Goal: Information Seeking & Learning: Understand process/instructions

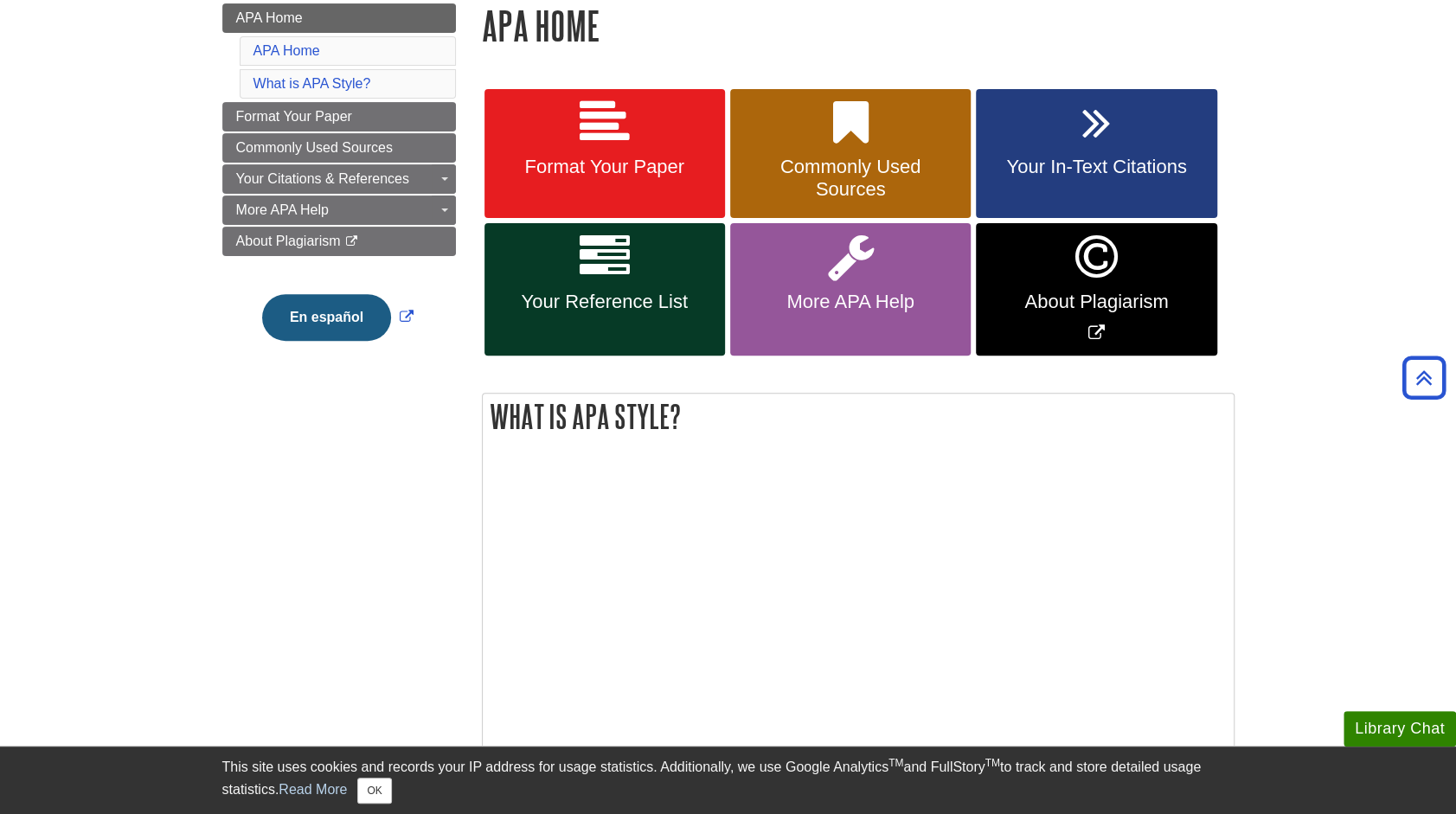
scroll to position [173, 0]
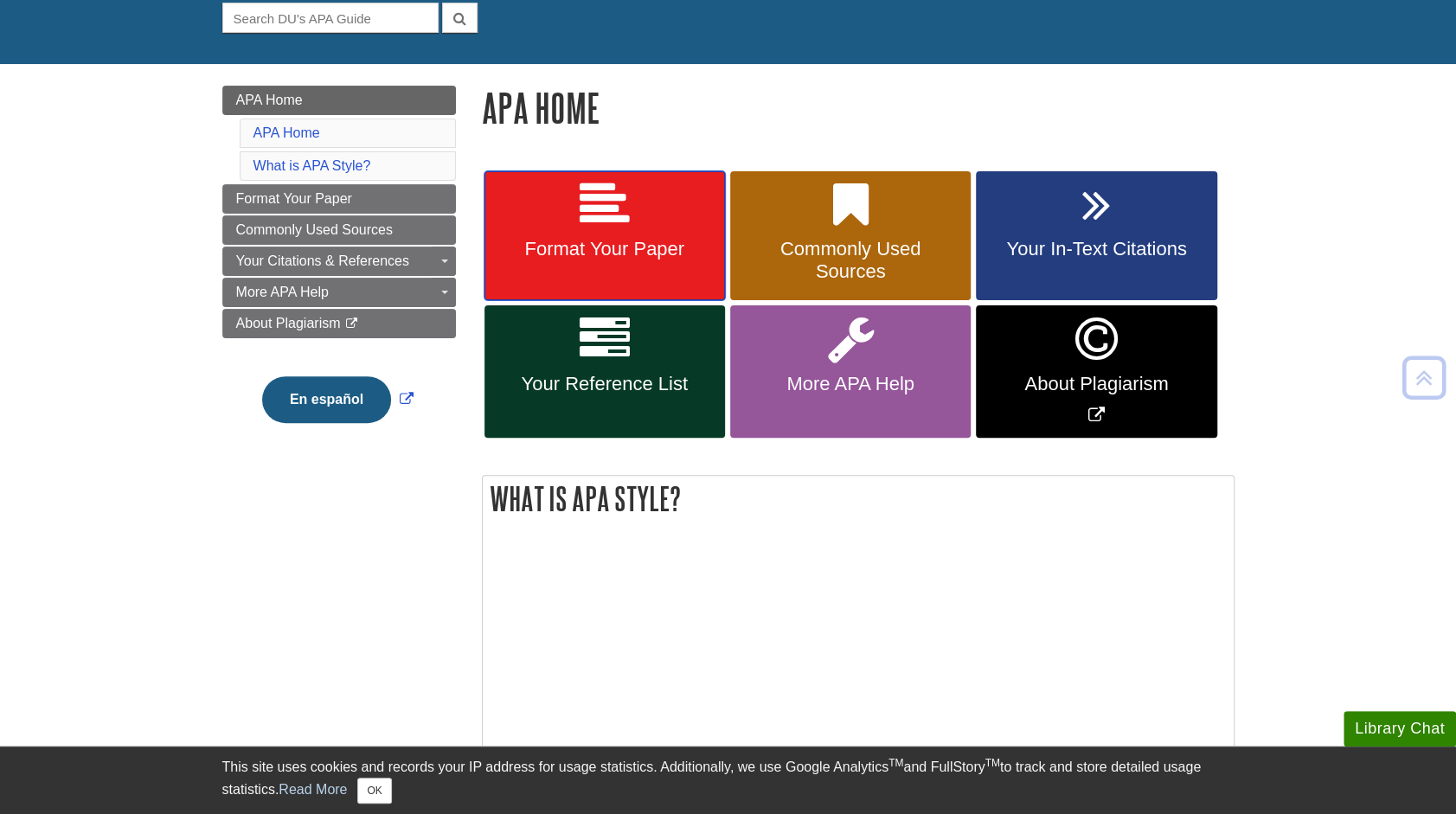
click at [537, 245] on span "Format Your Paper" at bounding box center [604, 249] width 214 height 22
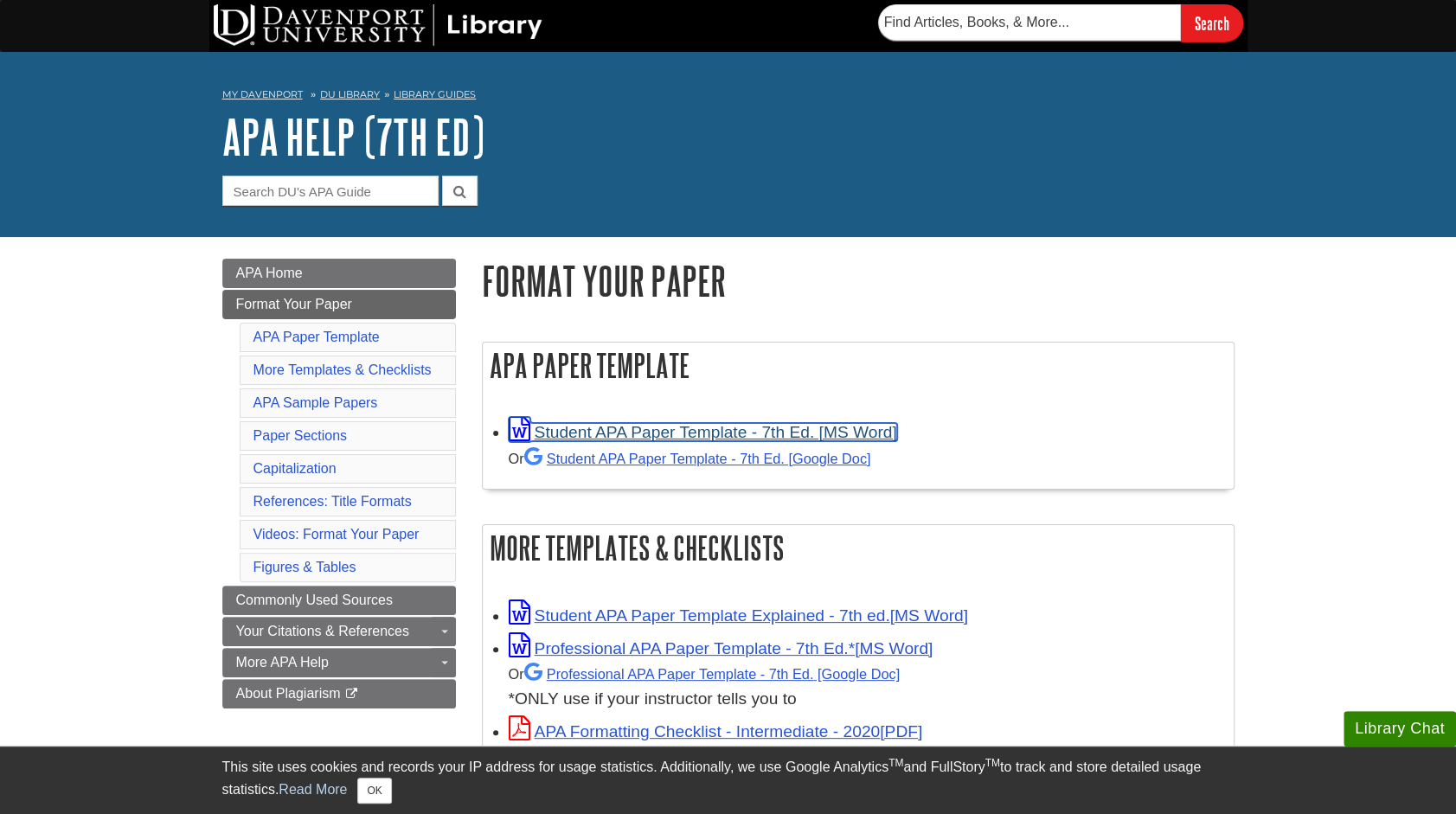
click at [592, 425] on link "Student APA Paper Template - 7th Ed. [MS Word]" at bounding box center [702, 432] width 388 height 18
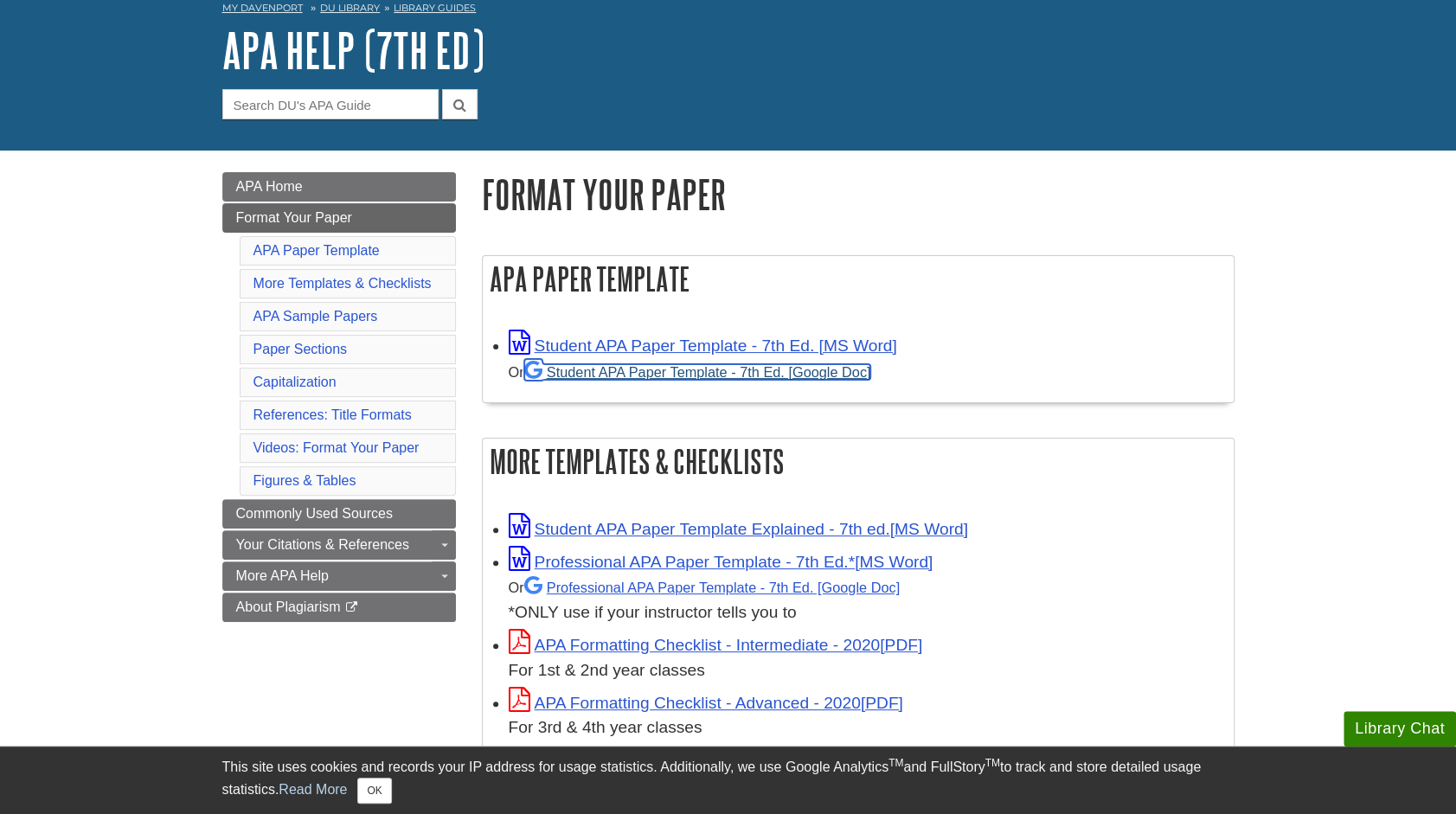
click at [660, 376] on link "Student APA Paper Template - 7th Ed. [Google Doc]" at bounding box center [698, 372] width 347 height 16
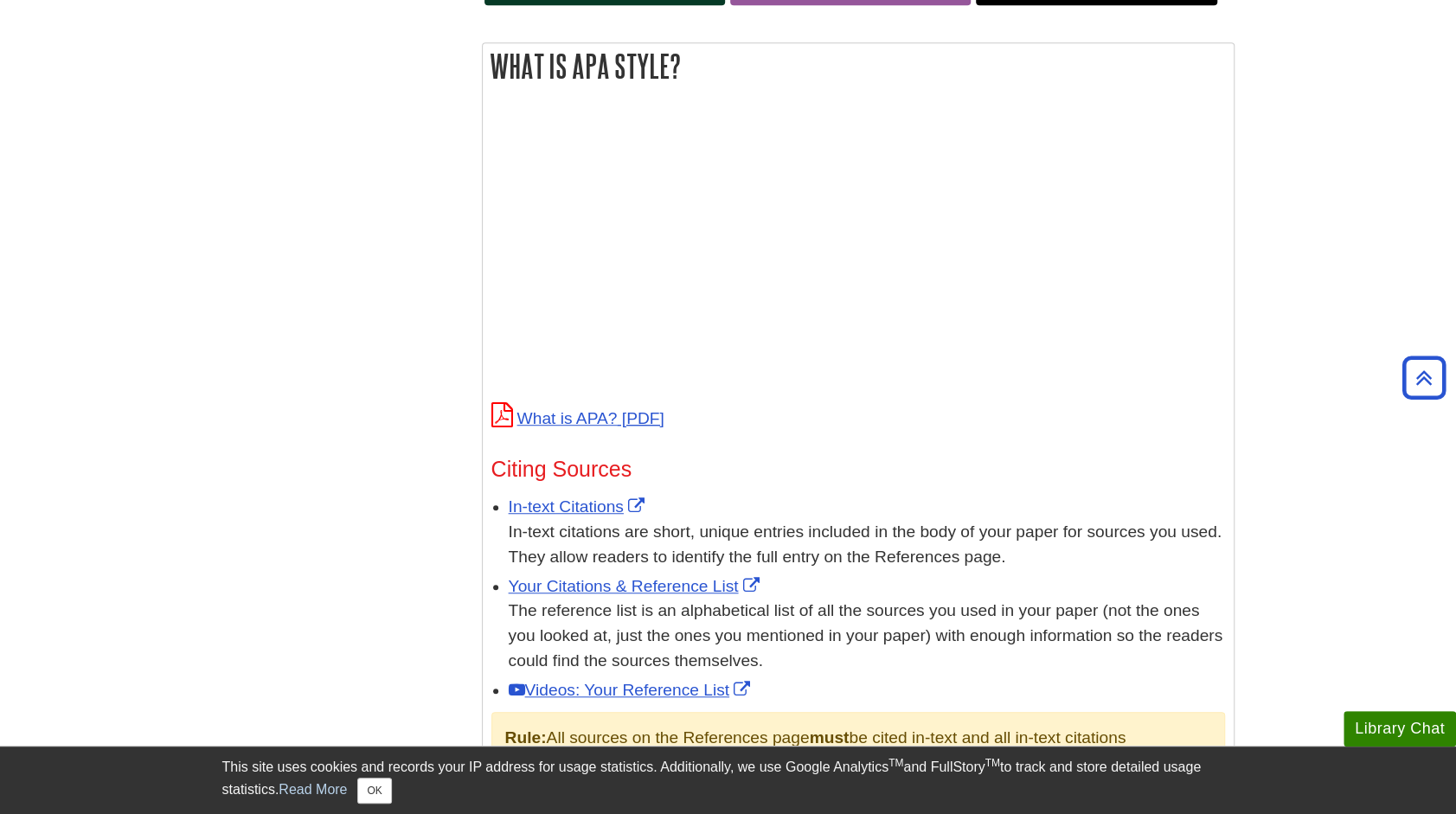
scroll to position [87, 0]
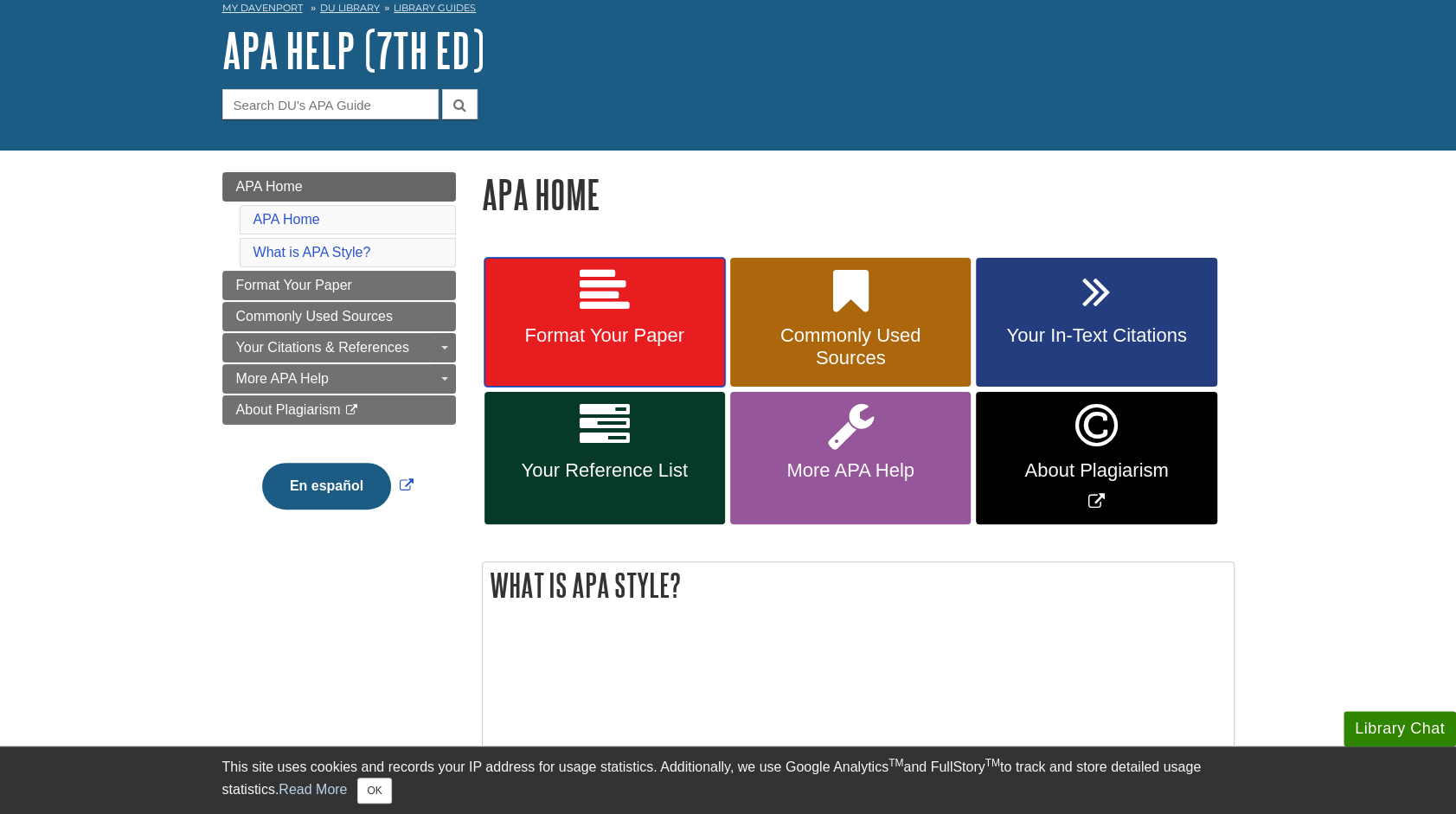
click at [655, 341] on span "Format Your Paper" at bounding box center [604, 336] width 214 height 22
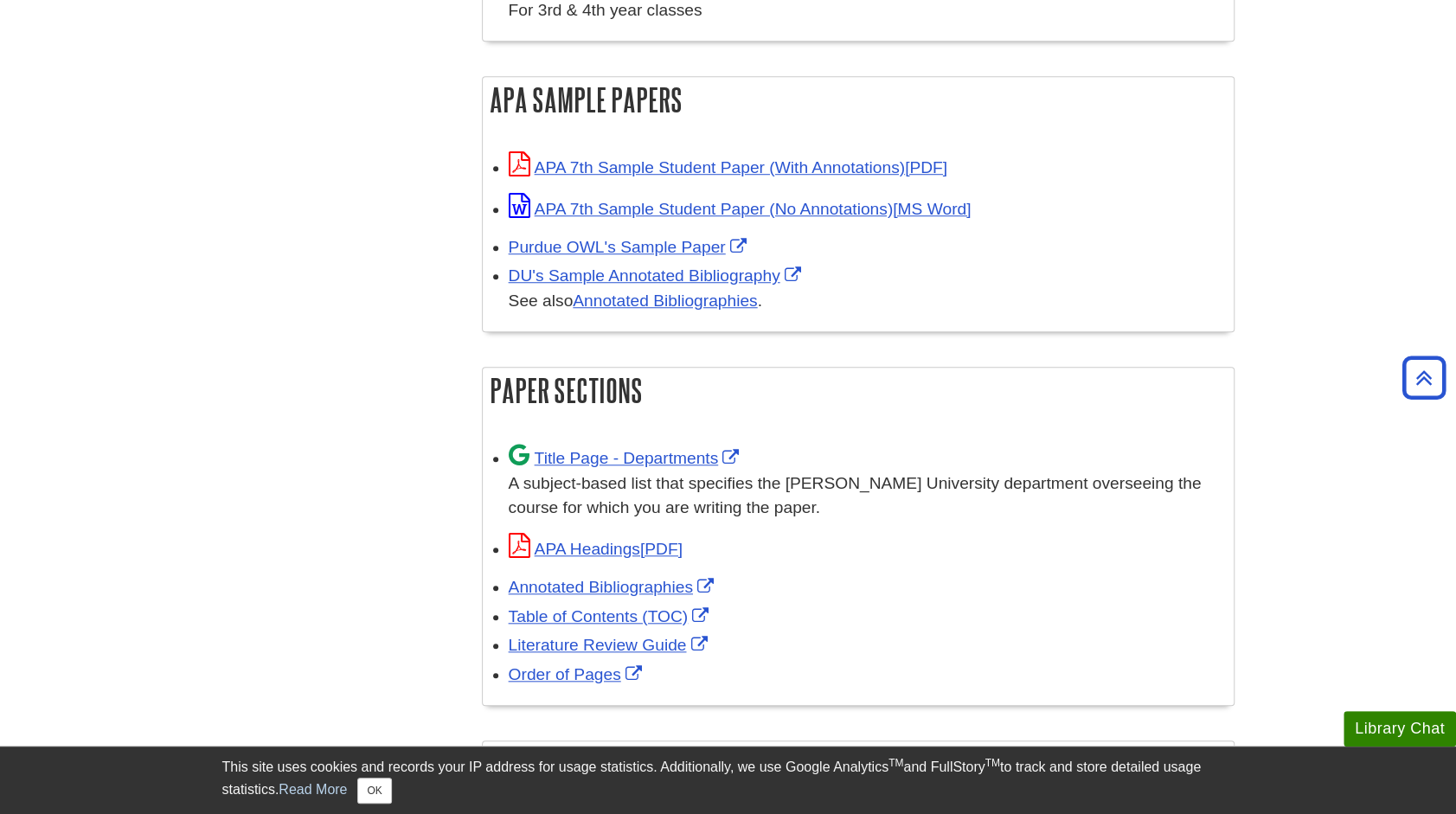
scroll to position [864, 0]
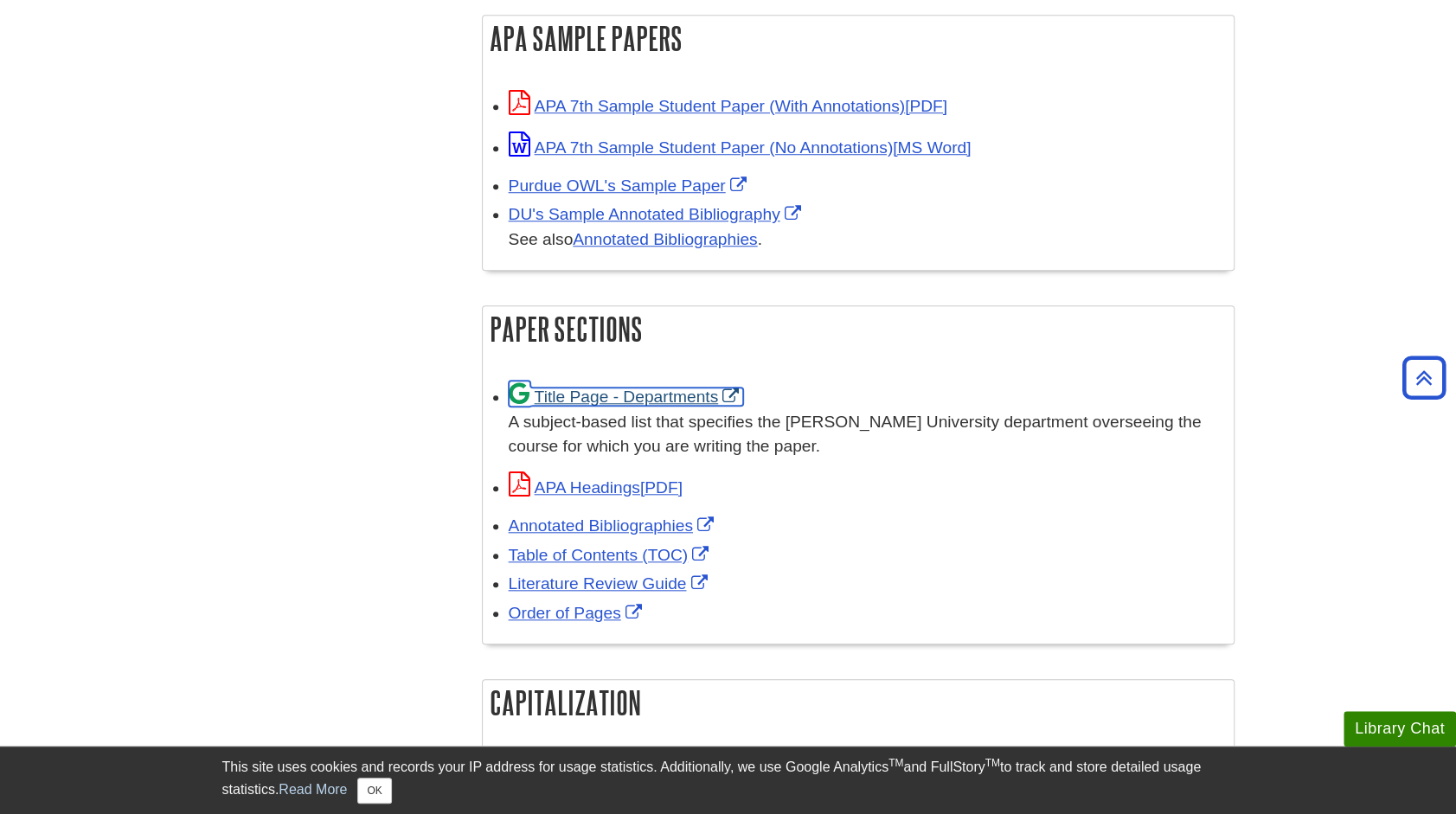
click at [672, 398] on link "Title Page - Departments" at bounding box center [627, 396] width 236 height 18
click at [631, 488] on link "APA Headings" at bounding box center [596, 487] width 174 height 18
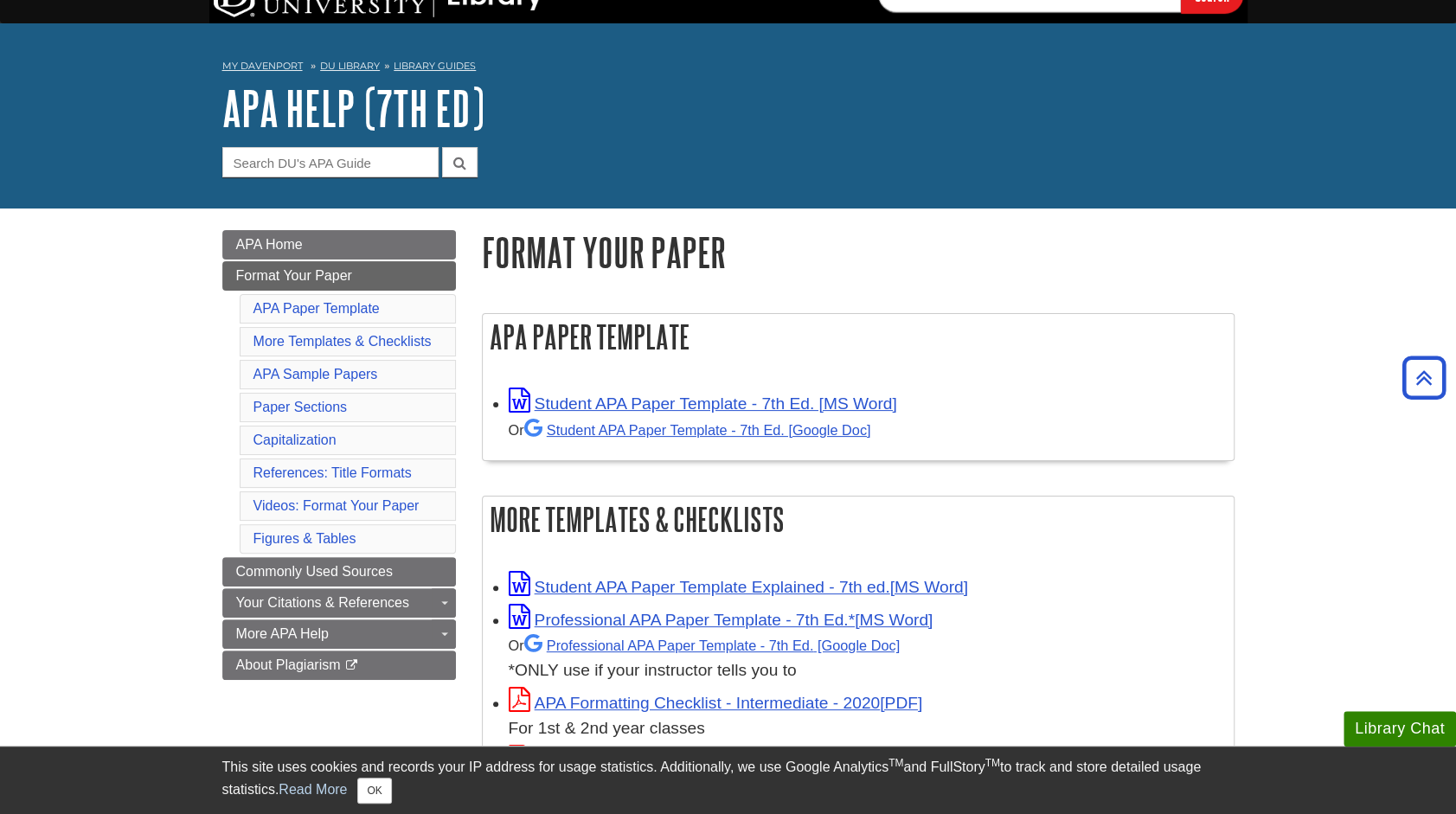
scroll to position [0, 0]
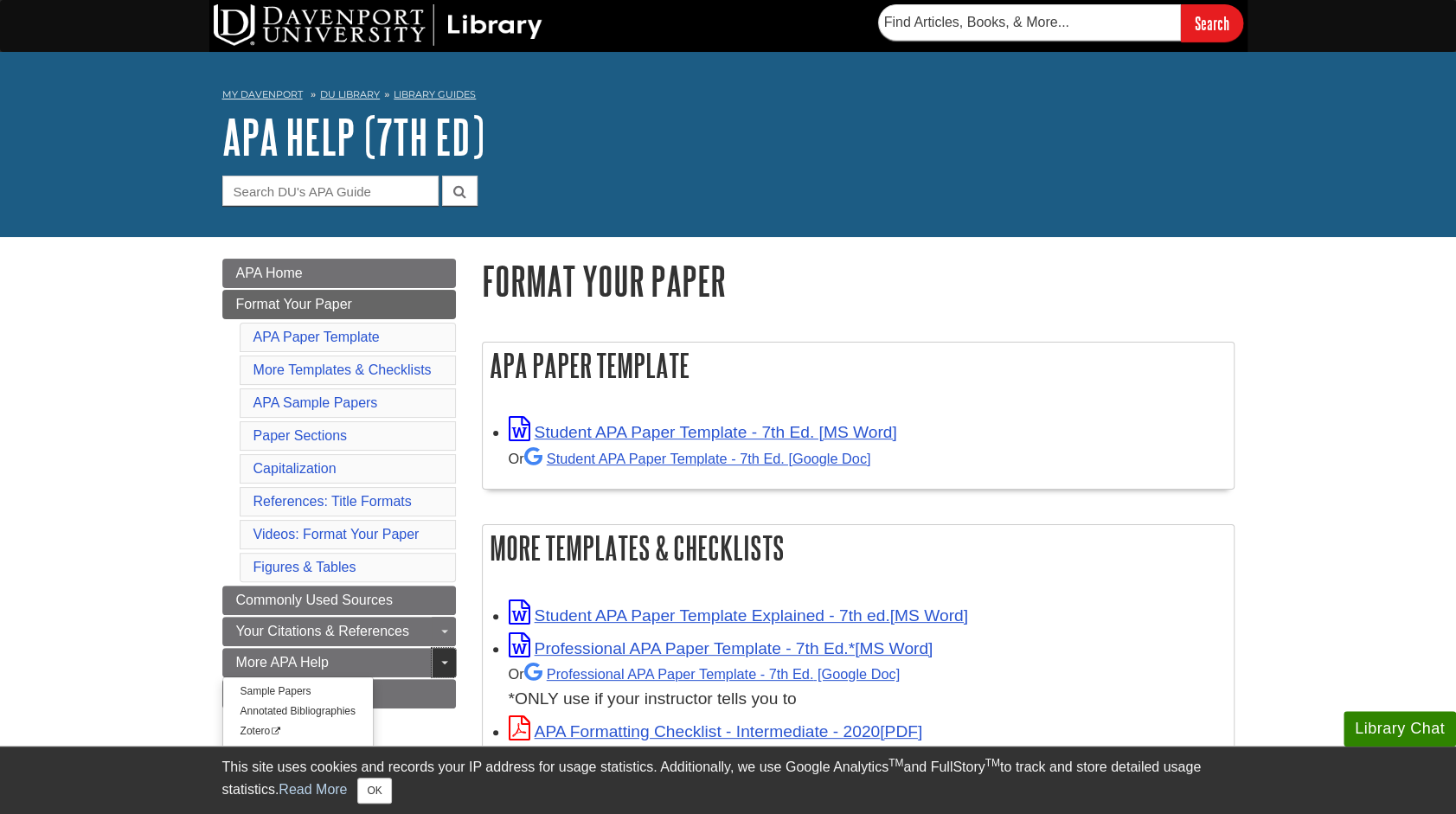
click at [450, 657] on link "Toggle Dropdown" at bounding box center [444, 662] width 24 height 29
click at [446, 661] on span "Guide Page Menu" at bounding box center [444, 663] width 7 height 4
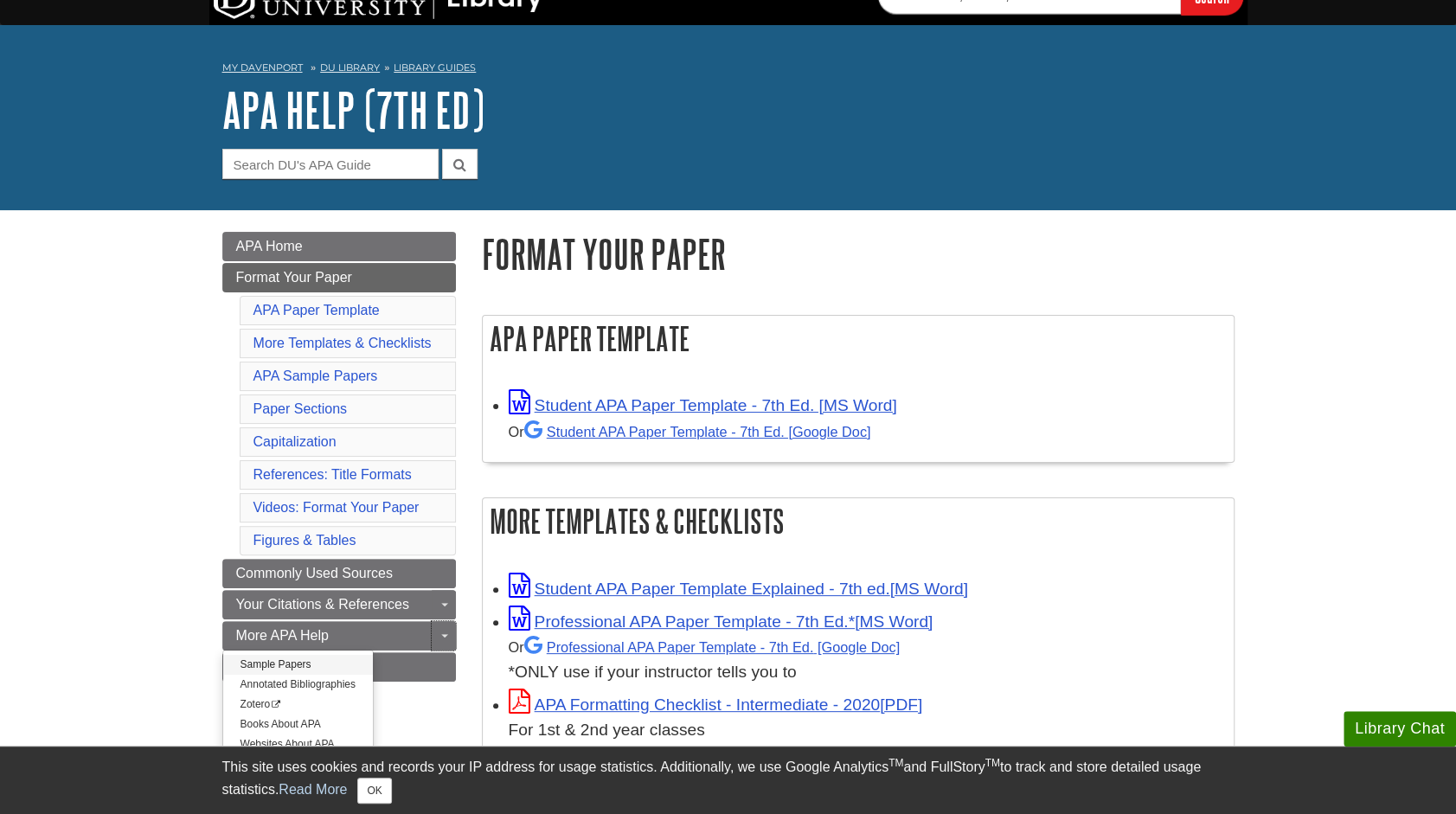
scroll to position [87, 0]
